Goal: Task Accomplishment & Management: Complete application form

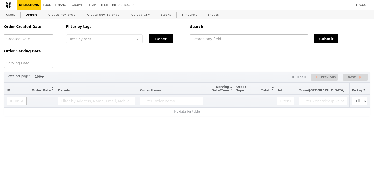
select select "100"
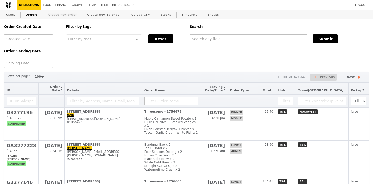
click at [62, 14] on link "Create new order" at bounding box center [62, 14] width 33 height 9
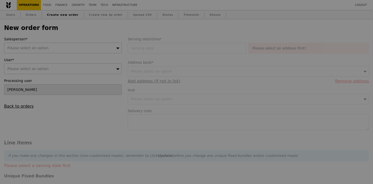
type input "Confirm"
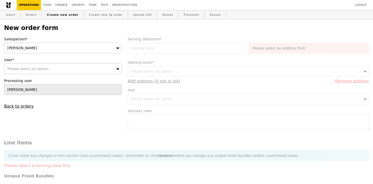
click at [81, 69] on div "Please select an option" at bounding box center [62, 69] width 117 height 11
type input "alka@podiumsociety.com"
type input "Confirm"
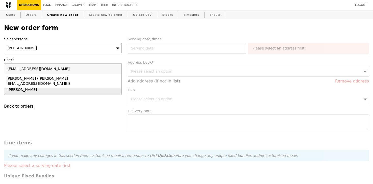
type input "alka@podiumsociety.com"
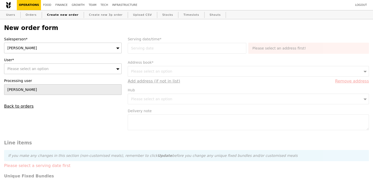
click at [71, 70] on div "Please select an option" at bounding box center [62, 69] width 117 height 11
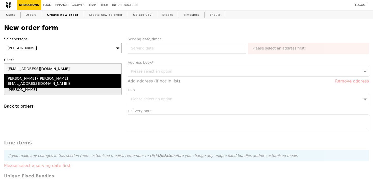
click at [65, 80] on div "Alka Gupta (alka@podiumsociety.com)" at bounding box center [48, 81] width 85 height 10
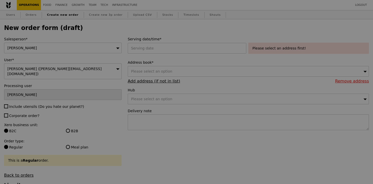
type input "Confirm"
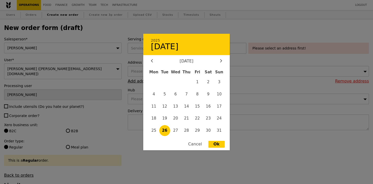
click at [155, 51] on div "2025 August 26 August 2025 Mon Tue Wed Thu Fri Sat Sun 1 2 3 4 5 6 7 8 9 10 11 …" at bounding box center [188, 48] width 120 height 11
click at [177, 132] on span "27" at bounding box center [175, 130] width 11 height 11
type input "27 Aug 2025"
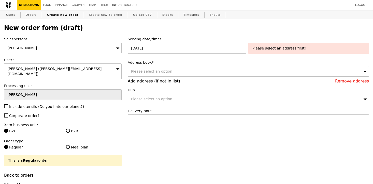
click at [267, 50] on div "Please select an address first!" at bounding box center [308, 48] width 112 height 5
click at [268, 50] on div "Please select an address first!" at bounding box center [308, 48] width 112 height 5
click at [192, 77] on div "Address book* Please select an option Remove address Add address (if not in lis…" at bounding box center [248, 72] width 241 height 24
click at [192, 69] on div "Please select an option" at bounding box center [248, 71] width 241 height 11
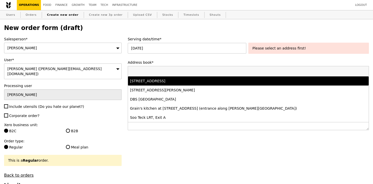
click at [177, 81] on div "11 Keng Cheow Street, #04-09, Singapore 059608" at bounding box center [218, 81] width 177 height 5
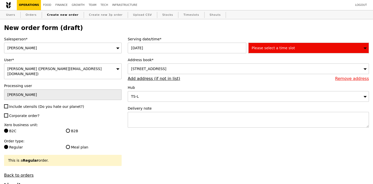
type input "Confirm"
click at [267, 49] on span "Please select a time slot" at bounding box center [272, 48] width 43 height 4
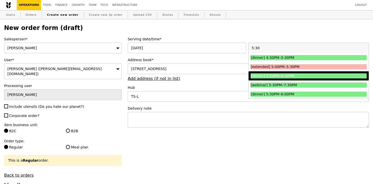
type input "5:30"
click at [287, 78] on div "[dinner] 5:30PM–6:30PM" at bounding box center [293, 75] width 87 height 5
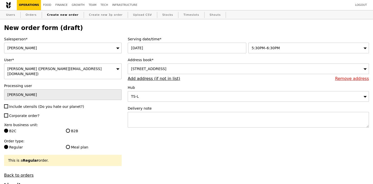
type input "Confirm"
click at [178, 114] on textarea at bounding box center [248, 120] width 241 height 16
paste textarea "Alka - 8565 2596"
type textarea "Alka - 8565 2596"
click at [65, 104] on div "Salesperson* Joyce User* Alka Gupta (alka@podiumsociety.com) Processing user Jo…" at bounding box center [63, 107] width 124 height 141
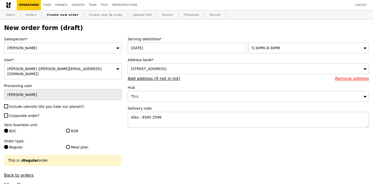
type input "Confirm"
click at [71, 129] on label "B2B" at bounding box center [94, 131] width 56 height 5
click at [70, 129] on input "B2B" at bounding box center [68, 131] width 4 height 4
radio input "true"
type input "Loading..."
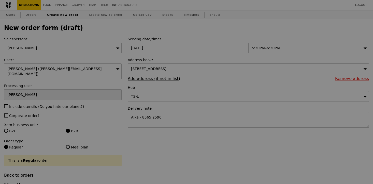
type input "1.79"
type input "1.95"
type input "10.32"
type input "11.25"
type input "13.20"
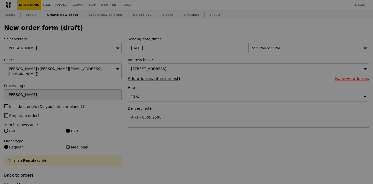
type input "Confirm"
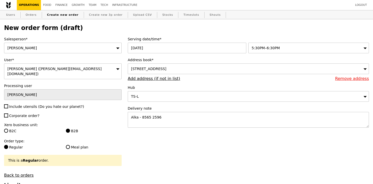
click at [50, 104] on label "Include utensils (Do you hate our planet?)" at bounding box center [62, 106] width 117 height 5
click at [8, 104] on input "Include utensils (Do you hate our planet?)" at bounding box center [6, 106] width 4 height 4
checkbox input "true"
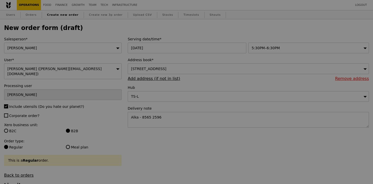
type input "Confirm"
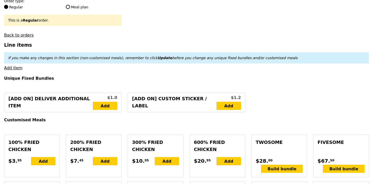
scroll to position [141, 0]
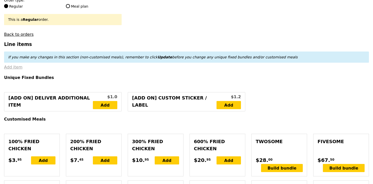
click at [15, 65] on link "Add item" at bounding box center [13, 67] width 18 height 5
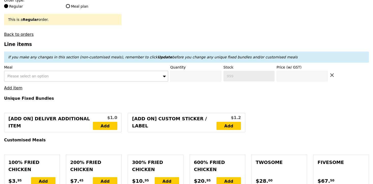
click at [105, 73] on div "Please select an option" at bounding box center [86, 76] width 164 height 11
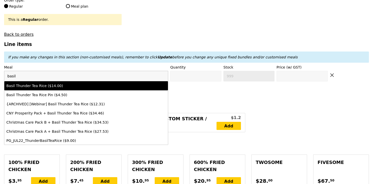
type input "basil"
click at [103, 83] on div "Basil Thunder Tea Rice ($14.00)" at bounding box center [65, 85] width 119 height 5
type input "Confirm anyway"
type input "0"
type input "486"
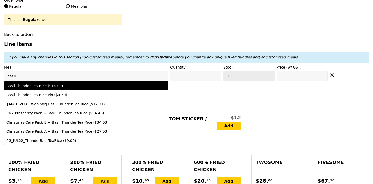
type input "14.0"
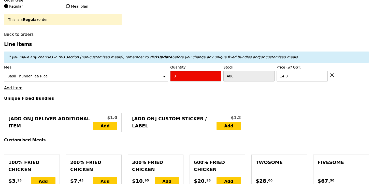
drag, startPoint x: 180, startPoint y: 70, endPoint x: 156, endPoint y: 70, distance: 23.4
click at [157, 70] on div "Meal Basil Thunder Tea Rice Quantity 0 Stock 486 Price (w/ GST) 14.0" at bounding box center [186, 73] width 365 height 17
type input "Confirm"
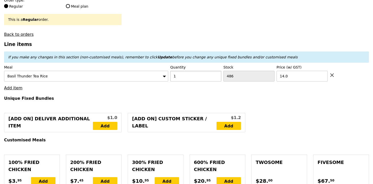
type input "1"
type input "Loading..."
type input "14.00"
type input "9.04"
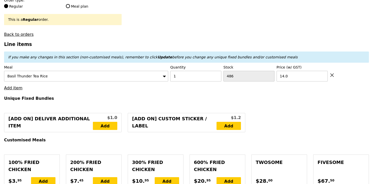
type input "9.85"
type input "25.80"
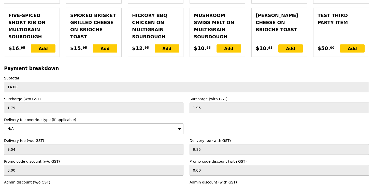
scroll to position [1364, 0]
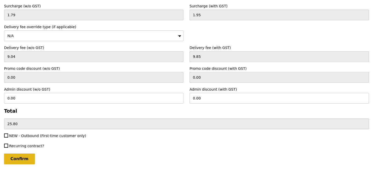
click at [24, 155] on input "Confirm" at bounding box center [19, 159] width 31 height 11
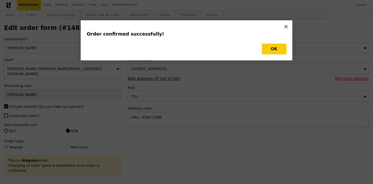
type input "Loading..."
type input "14.00"
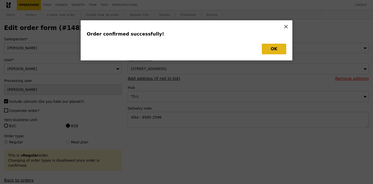
click at [271, 50] on button "OK" at bounding box center [274, 49] width 24 height 11
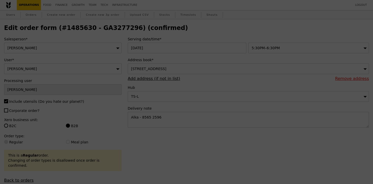
type input "485"
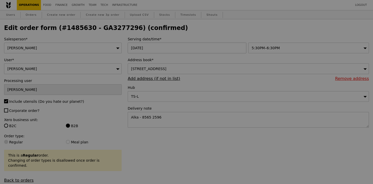
type input "Update"
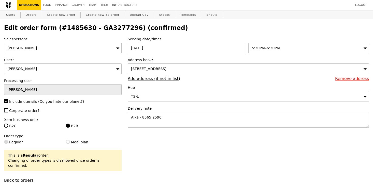
click at [111, 27] on h2 "Edit order form (#1485630 - GA3277296) (confirmed)" at bounding box center [186, 27] width 365 height 7
copy h2 "GA3277296"
click at [98, 28] on h2 "Edit order form (#1485630 - GA3277296) (confirmed)" at bounding box center [186, 27] width 365 height 7
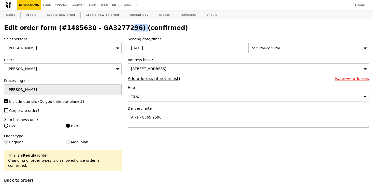
copy h2 "GA3277296"
click at [35, 15] on link "Orders" at bounding box center [31, 14] width 15 height 9
select select "100"
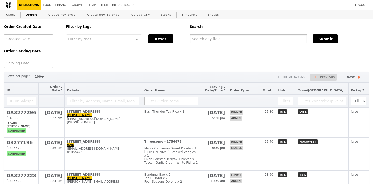
click at [225, 38] on input "text" at bounding box center [247, 38] width 117 height 9
paste input "GA3277296"
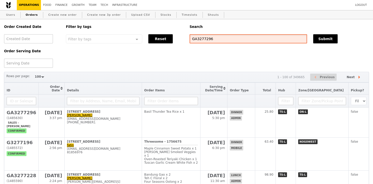
type input "GA3277296"
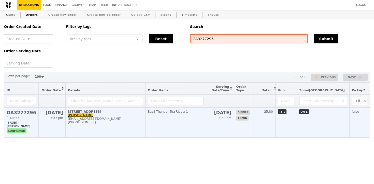
click at [131, 124] on div "+918527370099." at bounding box center [105, 123] width 75 height 4
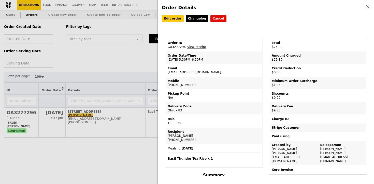
click at [202, 46] on link "View receipt" at bounding box center [196, 47] width 19 height 4
drag, startPoint x: 205, startPoint y: 72, endPoint x: 168, endPoint y: 73, distance: 37.9
click at [168, 73] on td "Email alka@podiumsociety.com" at bounding box center [213, 70] width 96 height 12
copy td "alka@podiumsociety.com"
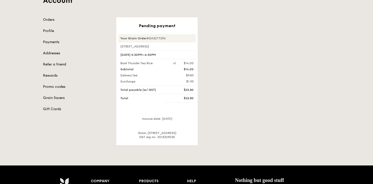
scroll to position [43, 0]
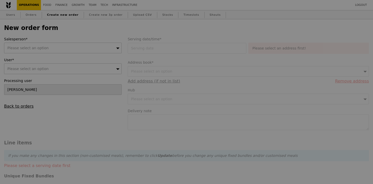
type input "Confirm"
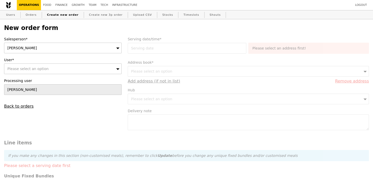
click at [84, 71] on div "Please select an option" at bounding box center [62, 69] width 117 height 11
type input "[EMAIL_ADDRESS][DOMAIN_NAME]"
type input "Confirm"
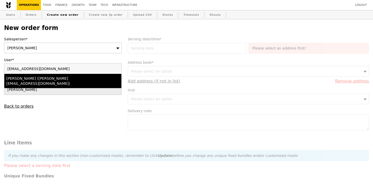
type input "[EMAIL_ADDRESS][DOMAIN_NAME]"
click at [72, 80] on div "Alka Gupta (alka@podiumsociety.com)" at bounding box center [48, 81] width 85 height 10
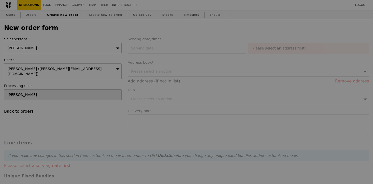
type input "Confirm"
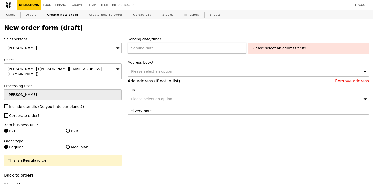
click at [155, 49] on div at bounding box center [188, 48] width 120 height 11
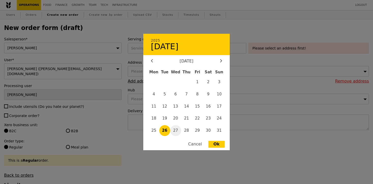
click at [173, 130] on span "27" at bounding box center [175, 130] width 11 height 11
type input "27 Aug 2025"
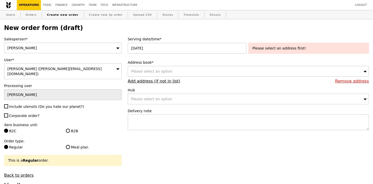
click at [271, 48] on div "Please select an address first!" at bounding box center [308, 48] width 112 height 5
click at [189, 73] on div "Please select an option" at bounding box center [248, 71] width 241 height 11
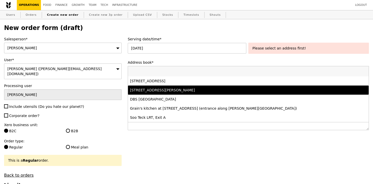
click at [170, 91] on div "141 Cecil Street, #02-02, Singapore 069541" at bounding box center [218, 90] width 177 height 5
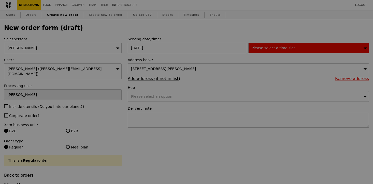
type input "Confirm"
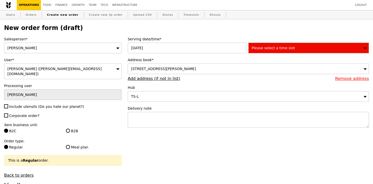
click at [273, 45] on div "Please select a time slot" at bounding box center [308, 48] width 120 height 11
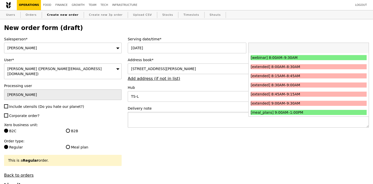
click at [156, 120] on textarea at bounding box center [248, 120] width 241 height 16
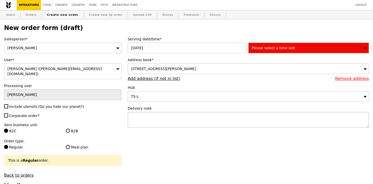
paste textarea "Alka - 8565 2596"
type textarea "Alka - 8565 2596"
type input "Confirm"
click at [50, 105] on span "Include utensils (Do you hate our planet?)" at bounding box center [46, 107] width 75 height 4
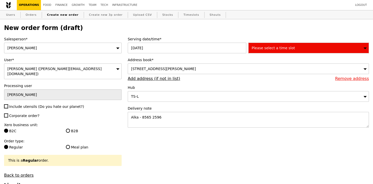
click at [8, 104] on input "Include utensils (Do you hate our planet?)" at bounding box center [6, 106] width 4 height 4
checkbox input "true"
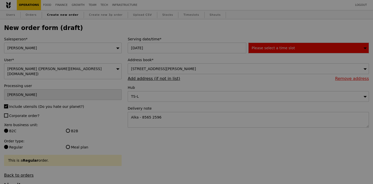
type input "Confirm"
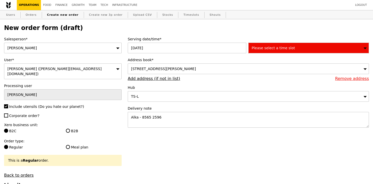
click at [72, 129] on label "B2B" at bounding box center [94, 131] width 56 height 5
click at [70, 129] on input "B2B" at bounding box center [68, 131] width 4 height 4
radio input "true"
type input "Loading..."
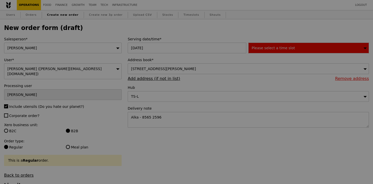
type input "1.79"
type input "1.95"
type input "12.71"
type input "13.85"
type input "15.80"
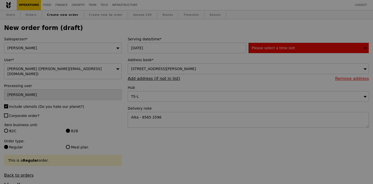
type input "Confirm"
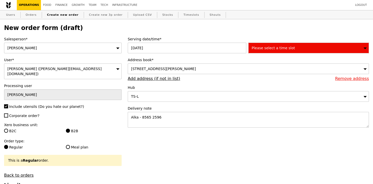
click at [263, 47] on span "Please select a time slot" at bounding box center [272, 48] width 43 height 4
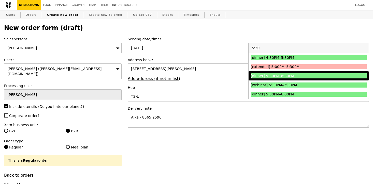
type input "5:30"
click at [271, 75] on div "[dinner] 5:30PM–6:30PM" at bounding box center [293, 75] width 87 height 5
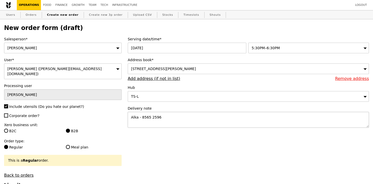
type input "Confirm"
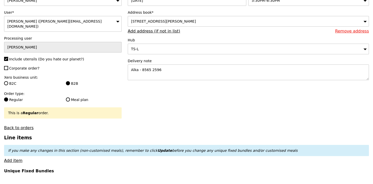
scroll to position [64, 0]
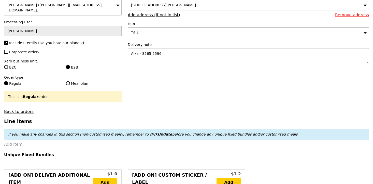
click at [13, 142] on link "Add item" at bounding box center [13, 144] width 18 height 5
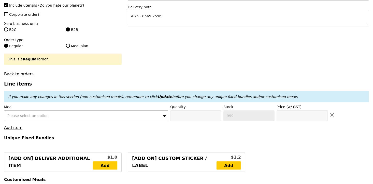
scroll to position [178, 0]
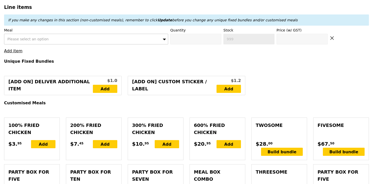
click at [82, 36] on div "Please select an option" at bounding box center [86, 39] width 164 height 11
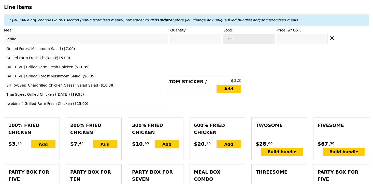
type input "grilled"
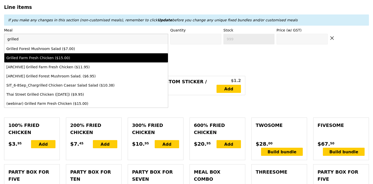
type input "Confirm anyway"
type input "0"
type input "454"
type input "15.0"
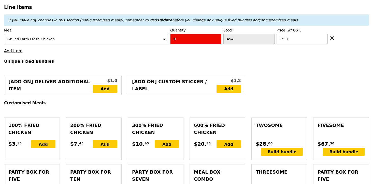
drag, startPoint x: 186, startPoint y: 33, endPoint x: 163, endPoint y: 33, distance: 22.6
click at [163, 33] on div "Meal Grilled Farm Fresh Chicken Quantity 0 Stock 454 Price (w/ GST) 15.0" at bounding box center [186, 36] width 365 height 17
type input "Confirm"
type input "1"
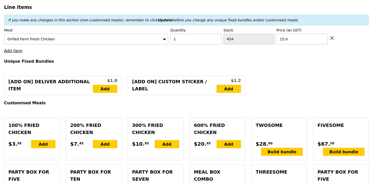
type input "Loading..."
type input "15.00"
type input "11.33"
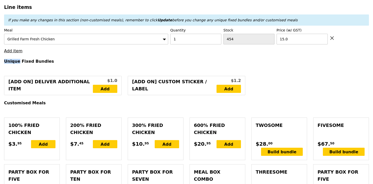
type input "12.35"
type input "29.30"
type input "Confirm"
click at [18, 49] on link "Add item" at bounding box center [13, 51] width 18 height 5
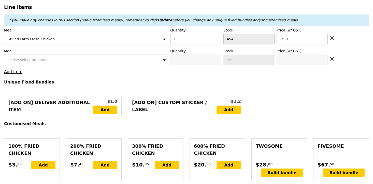
click at [26, 55] on div "Please select an option" at bounding box center [86, 60] width 164 height 11
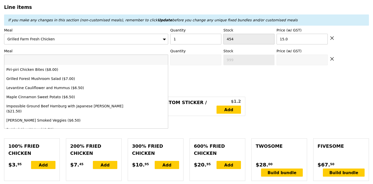
click at [25, 55] on input "search" at bounding box center [85, 60] width 163 height 10
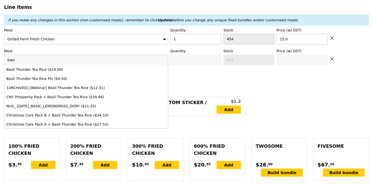
type input "basil"
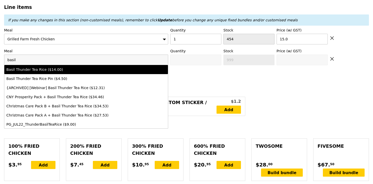
type input "Confirm anyway"
type input "0"
type input "485"
type input "14.0"
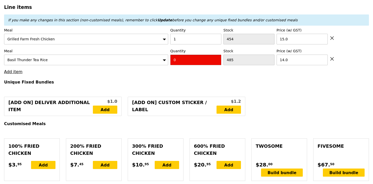
drag, startPoint x: 175, startPoint y: 57, endPoint x: 162, endPoint y: 56, distance: 13.0
click at [163, 56] on div "Meal Basil Thunder Tea Rice Quantity 0 Stock 485 Price (w/ GST) 14.0" at bounding box center [186, 57] width 365 height 17
type input "Confirm"
type input "3"
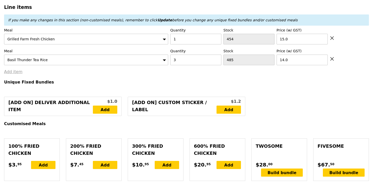
click at [17, 69] on link "Add item" at bounding box center [13, 71] width 18 height 5
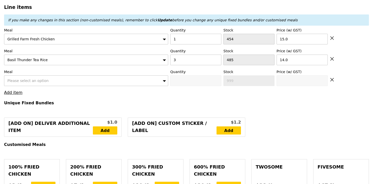
type input "Loading..."
click at [29, 76] on div "Please select an option" at bounding box center [86, 81] width 164 height 11
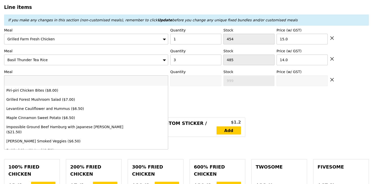
type input "57.00"
type input "7.48"
type input "8.15"
type input "67.10"
type input "m"
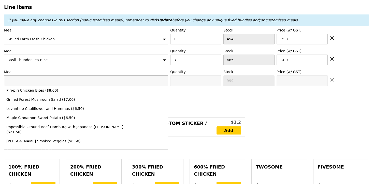
type input "Confirm"
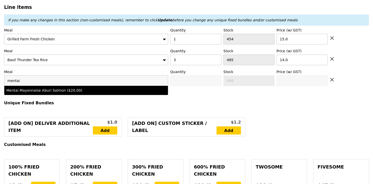
type input "mentai"
click at [44, 88] on div "Mentai Mayonnaise Aburi Salmon ($20.00)" at bounding box center [65, 90] width 119 height 5
type input "Confirm anyway"
type input "0"
type input "484"
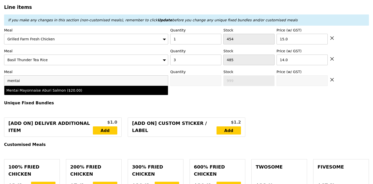
type input "20.0"
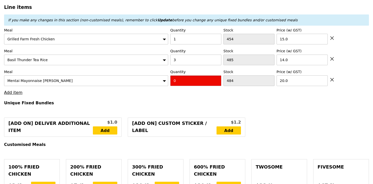
drag, startPoint x: 185, startPoint y: 76, endPoint x: 150, endPoint y: 73, distance: 34.2
click at [151, 73] on div "Meal Mentai Mayonnaise Aburi Salmon Quantity 0 Stock 484 Price (w/ GST) 20.0" at bounding box center [186, 77] width 365 height 17
type input "Confirm"
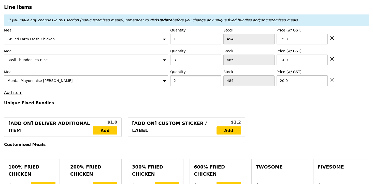
type input "2"
type input "Loading..."
type input "97.00"
type input "3.81"
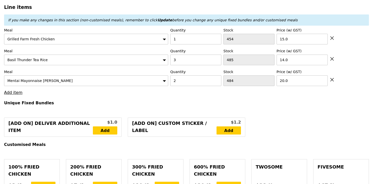
type input "4.15"
type input "103.10"
type input "Confirm"
click at [11, 90] on link "Add item" at bounding box center [13, 92] width 18 height 5
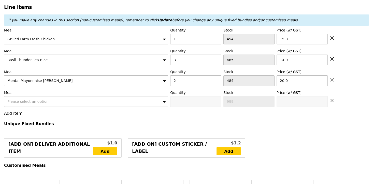
click at [31, 100] on span "Please select an option" at bounding box center [27, 102] width 41 height 4
type input "honey yu"
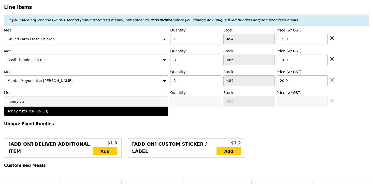
type input "Confirm anyway"
type input "0"
type input "482"
type input "5.5"
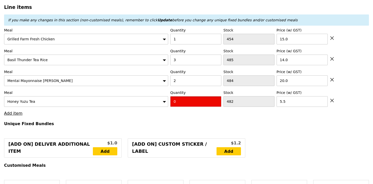
drag, startPoint x: 178, startPoint y: 97, endPoint x: 165, endPoint y: 97, distance: 13.0
click at [165, 97] on div "Meal Honey Yuzu Tea Quantity 0 Stock 482 Price (w/ GST) 5.5" at bounding box center [186, 98] width 365 height 17
type input "Confirm"
type input "1"
click at [174, 122] on h4 "Unique Fixed Bundles" at bounding box center [186, 124] width 365 height 5
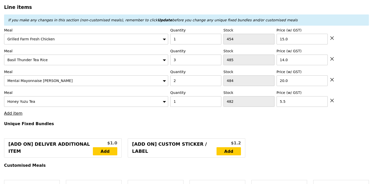
type input "Loading..."
type input "102.50"
type input "3.62"
type input "3.95"
type input "108.40"
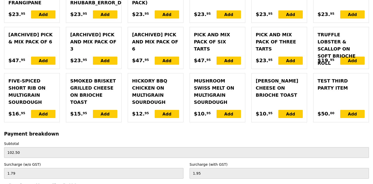
scroll to position [1427, 0]
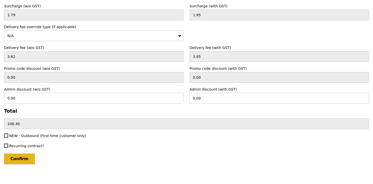
click at [24, 156] on input "Confirm" at bounding box center [19, 159] width 31 height 11
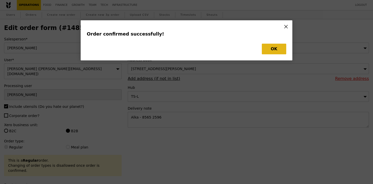
type input "Loading..."
type input "482"
type input "5.50"
type input "2"
type input "20.00"
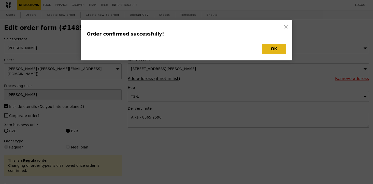
type input "3"
type input "14.00"
type input "454"
type input "15.00"
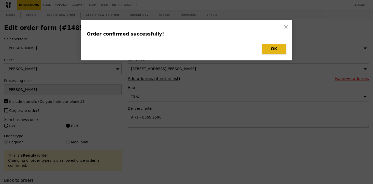
click at [279, 49] on button "OK" at bounding box center [274, 49] width 24 height 11
type input "481"
type input "482"
type input "453"
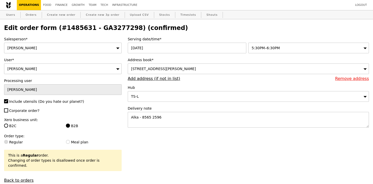
click at [95, 26] on h2 "Edit order form (#1485631 - GA3277298) (confirmed)" at bounding box center [186, 27] width 365 height 7
copy h2 "GA3277298"
click at [116, 27] on h2 "Edit order form (#1485631 - GA3277298) (confirmed)" at bounding box center [186, 27] width 365 height 7
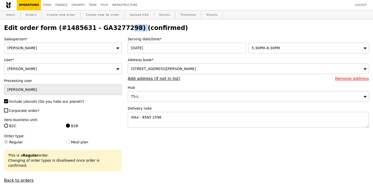
copy h2 "GA3277298"
click at [32, 13] on link "Orders" at bounding box center [31, 14] width 15 height 9
type input "Loading..."
select select "100"
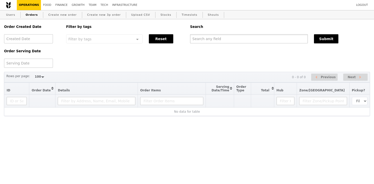
click at [200, 40] on input "text" at bounding box center [249, 38] width 118 height 9
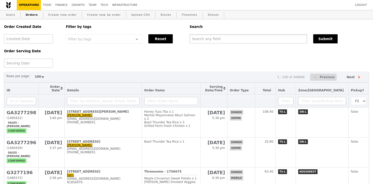
paste input "GA3277298"
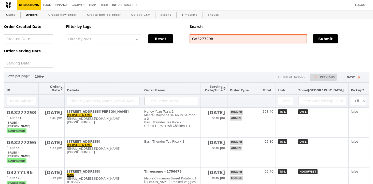
type input "GA3277298"
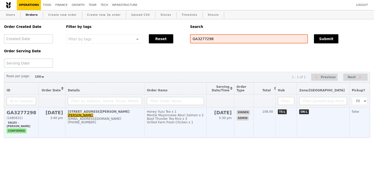
click at [142, 122] on div "+918527370099." at bounding box center [105, 123] width 74 height 4
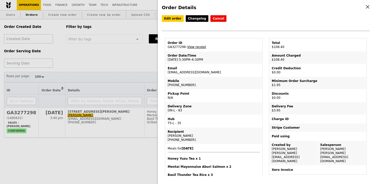
click at [199, 48] on link "View receipt" at bounding box center [196, 47] width 19 height 4
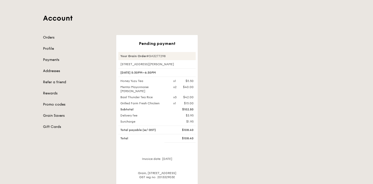
scroll to position [23, 0]
